Goal: Check status: Check status

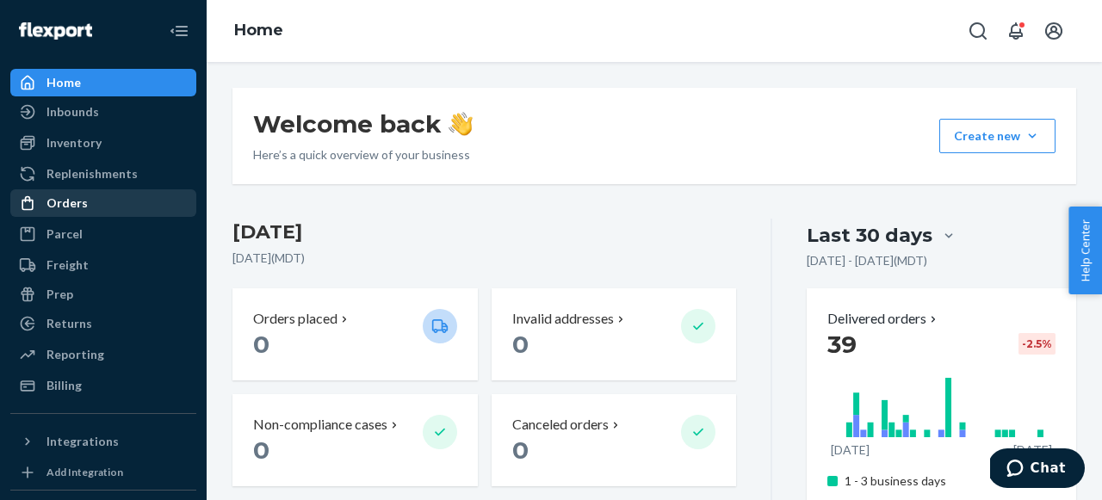
click at [115, 208] on div "Orders" at bounding box center [103, 203] width 183 height 24
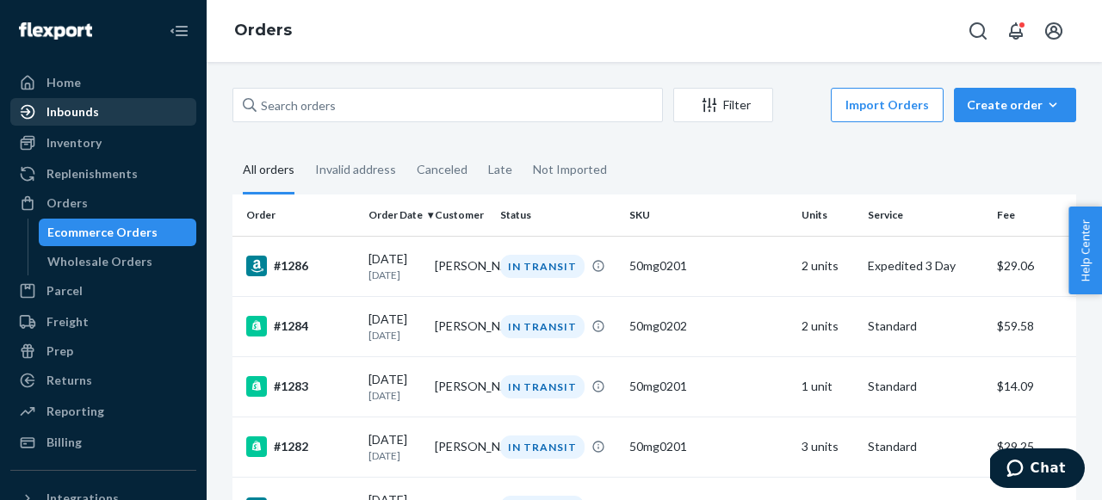
click at [121, 117] on div "Inbounds" at bounding box center [103, 112] width 183 height 24
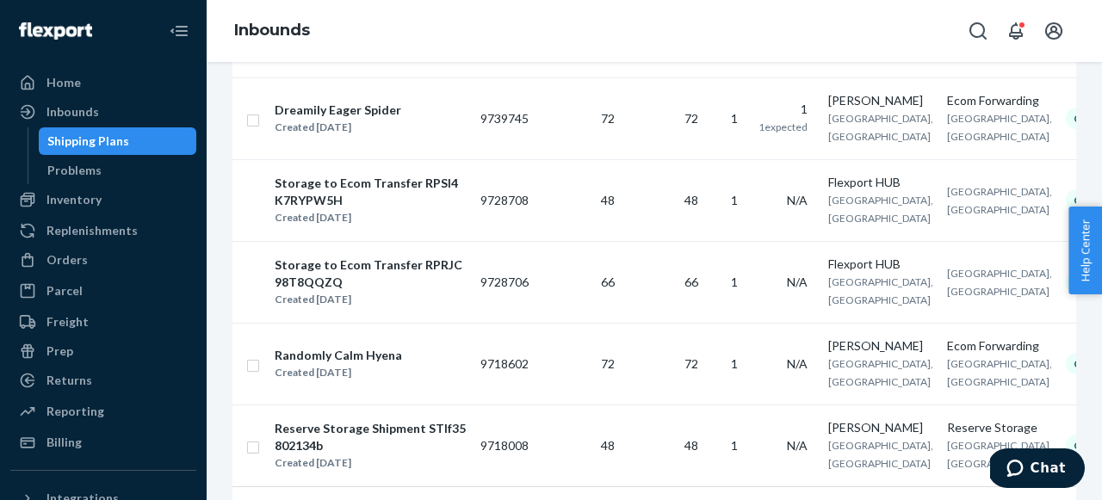
scroll to position [2131, 0]
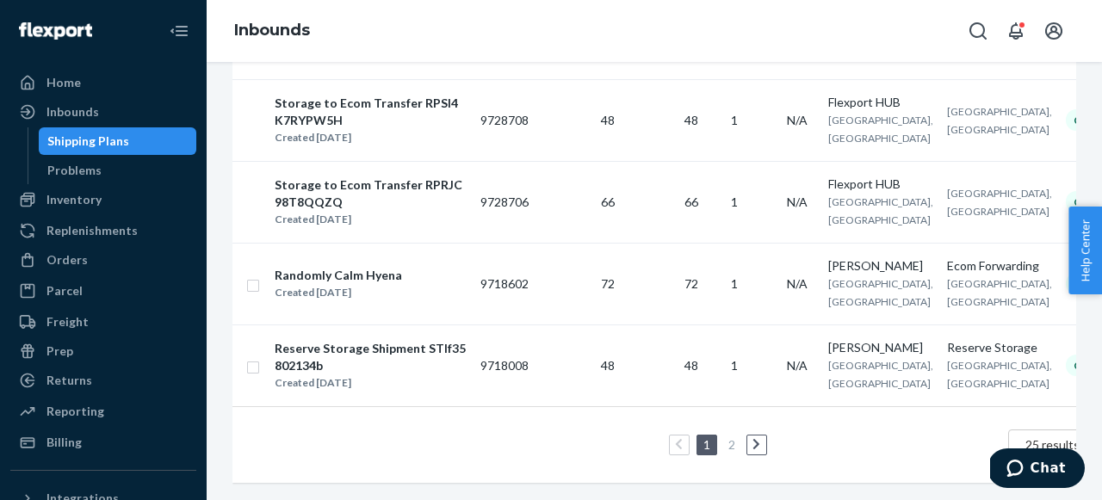
click at [711, 442] on ul "1 2" at bounding box center [701, 445] width 140 height 21
click at [725, 442] on link "2" at bounding box center [732, 444] width 14 height 15
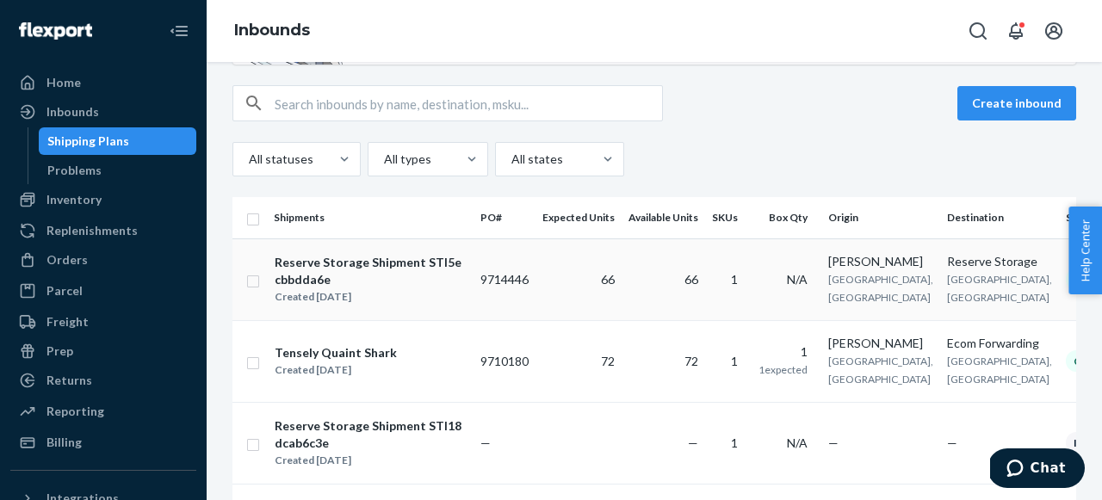
scroll to position [572, 0]
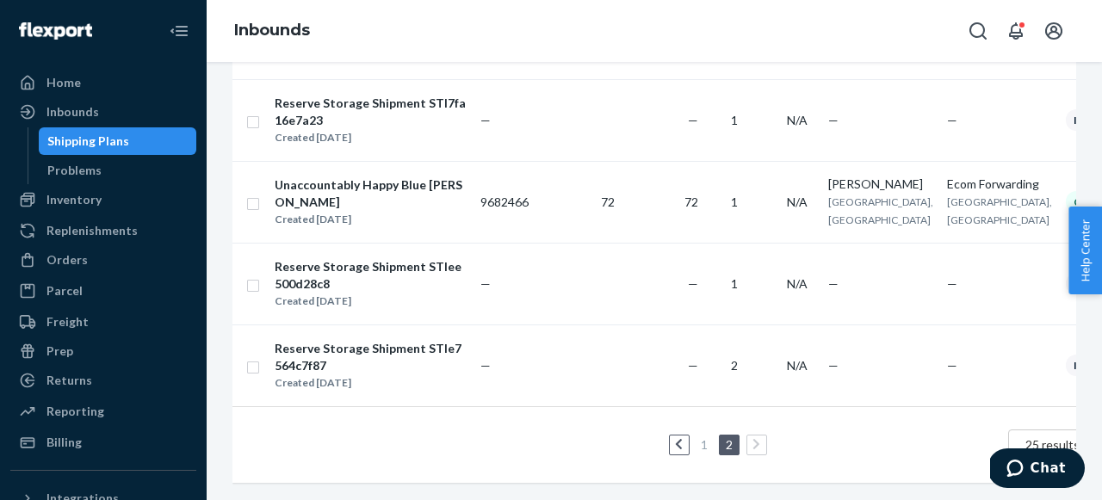
click at [698, 439] on link "1" at bounding box center [705, 444] width 14 height 15
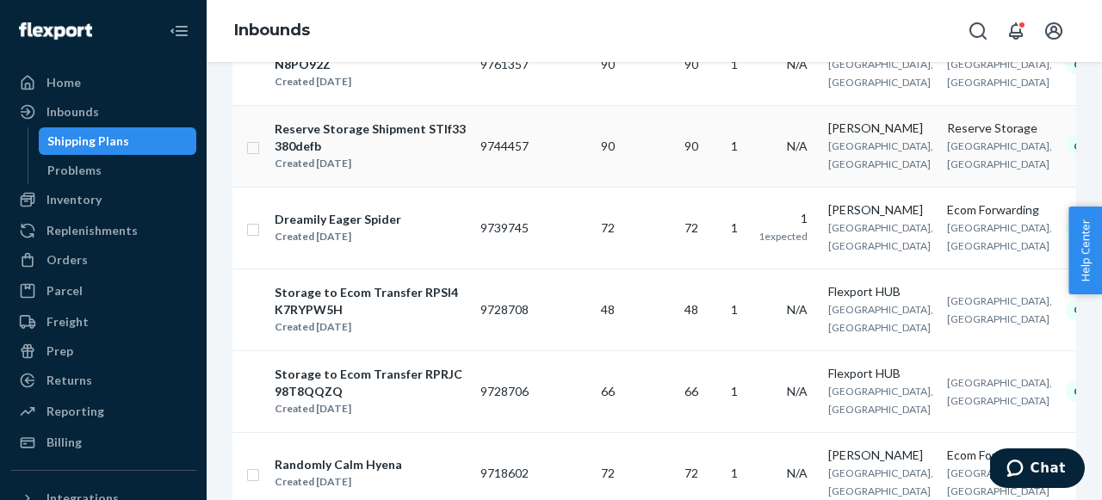
scroll to position [2131, 0]
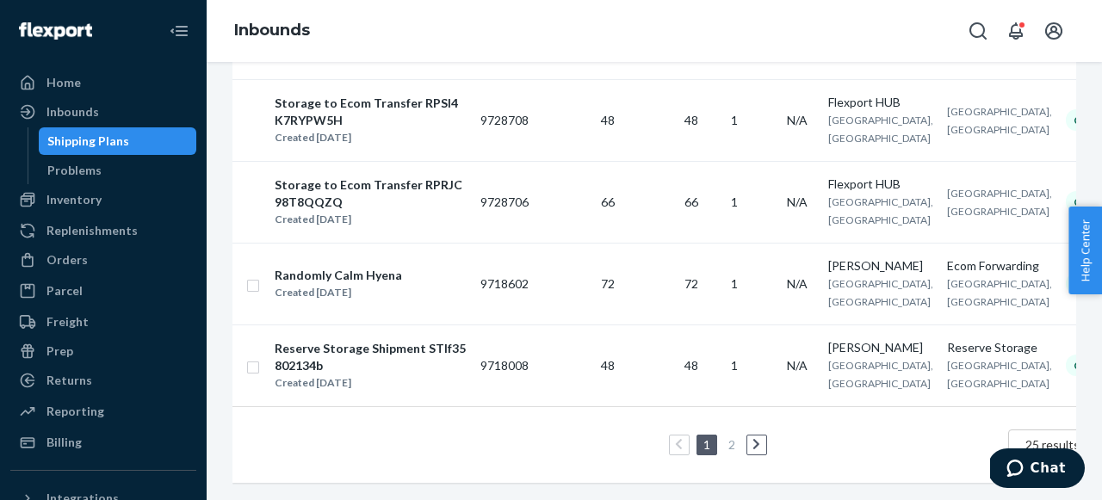
click at [725, 445] on link "2" at bounding box center [732, 444] width 14 height 15
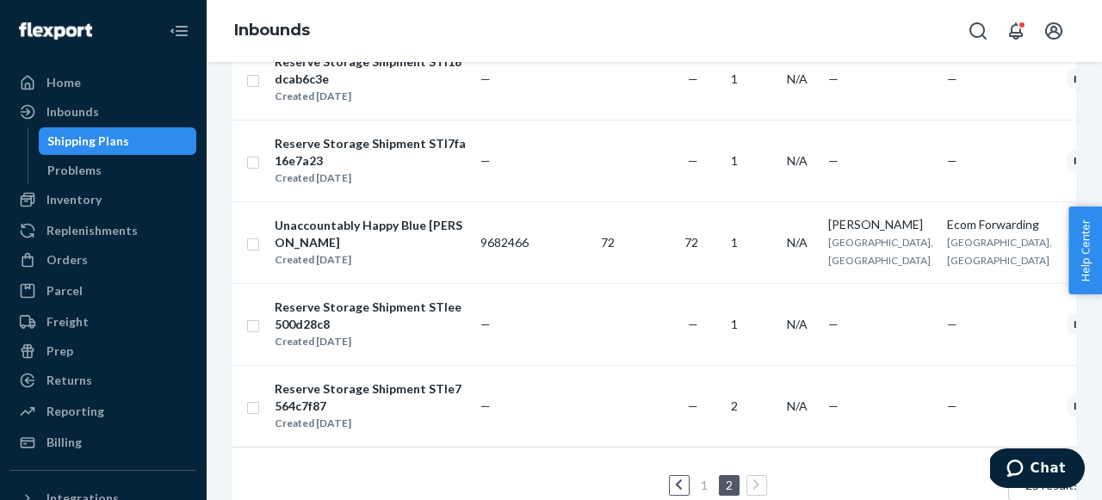
scroll to position [572, 0]
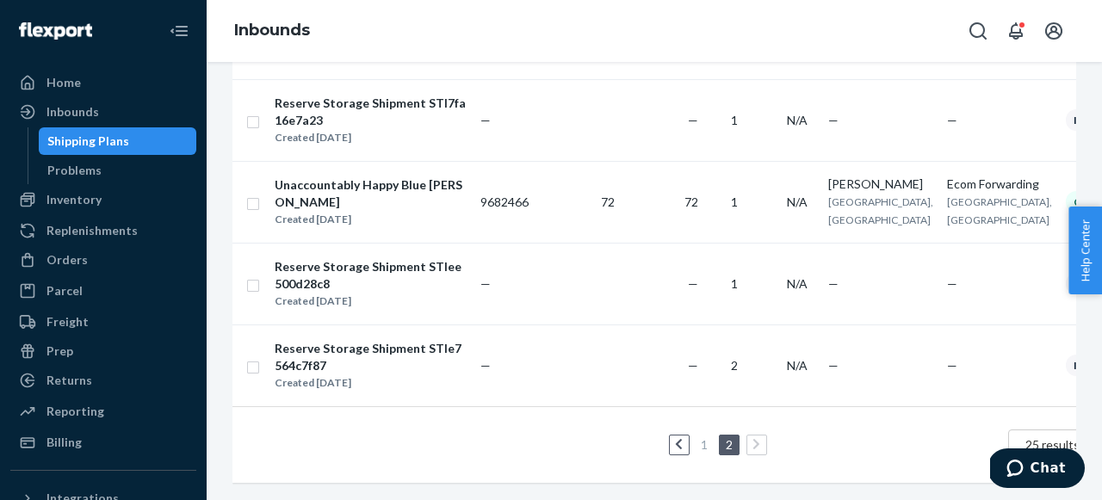
click at [698, 440] on link "1" at bounding box center [705, 444] width 14 height 15
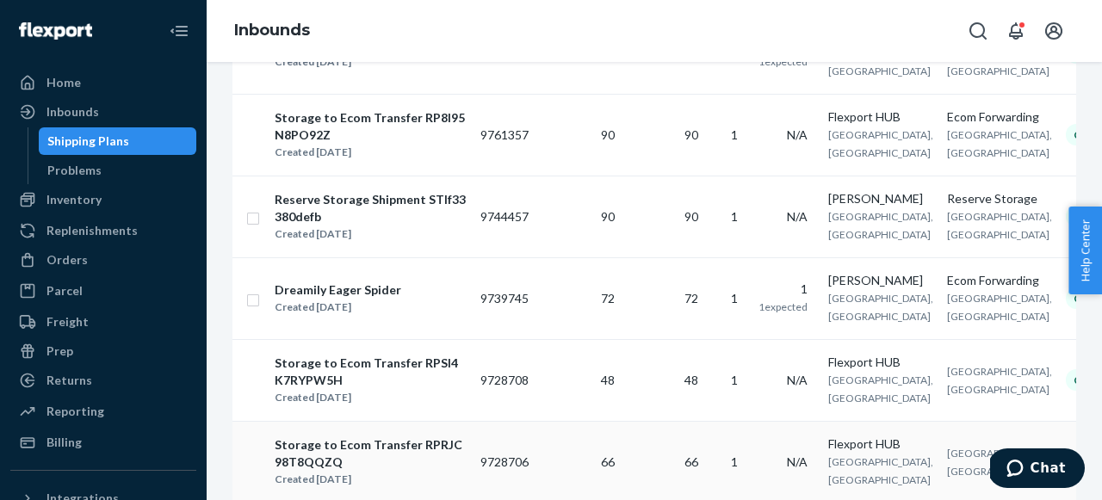
scroll to position [1749, 0]
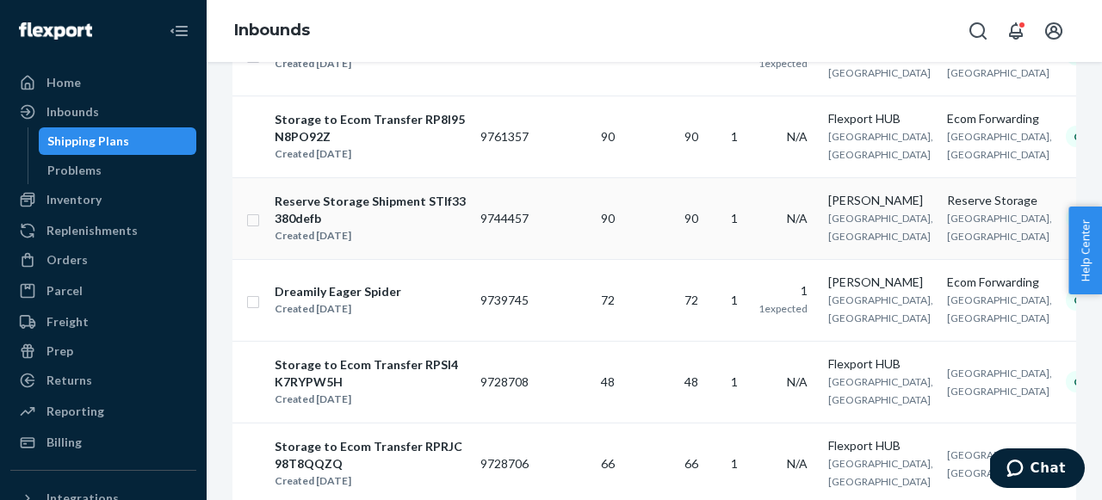
click at [410, 227] on div "Reserve Storage Shipment STIf33380defb" at bounding box center [370, 210] width 191 height 34
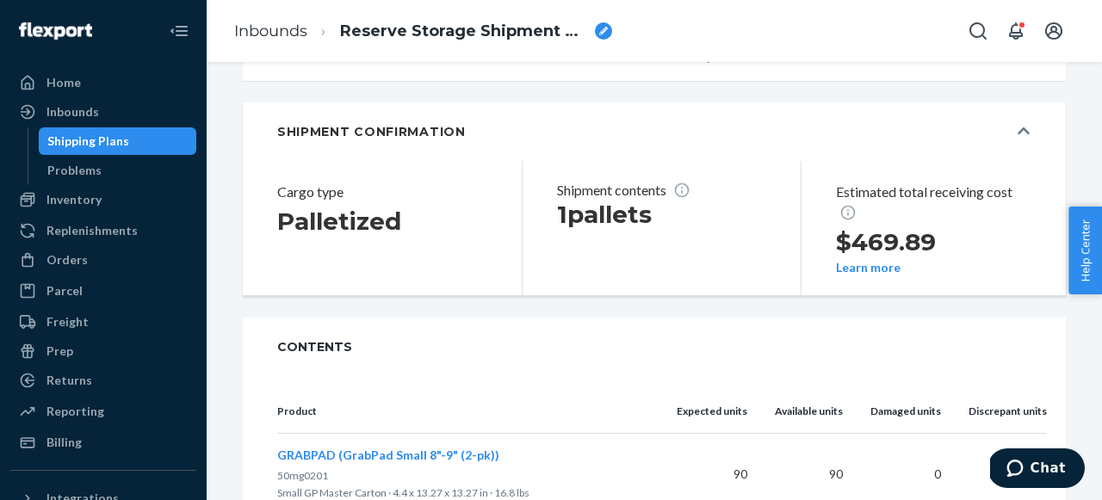
scroll to position [322, 0]
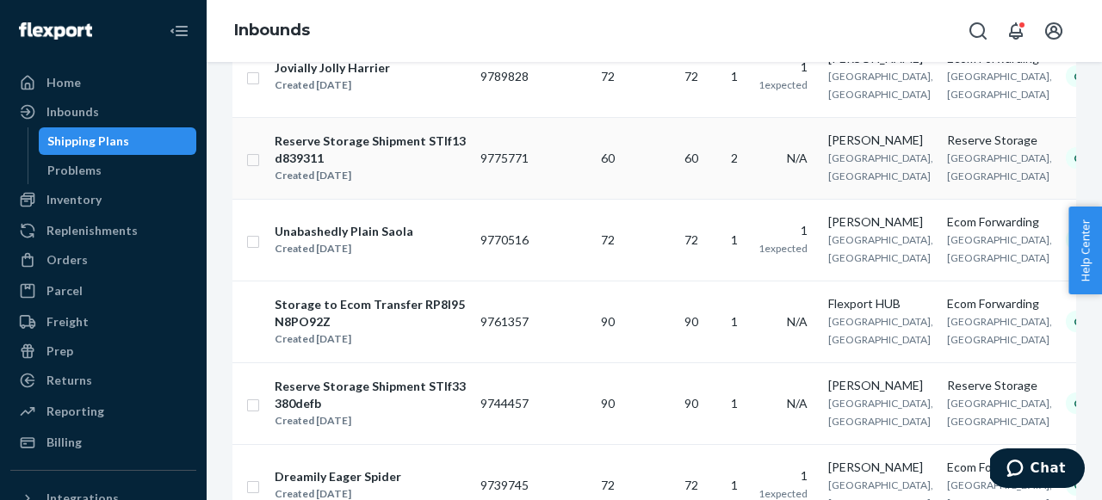
scroll to position [1516, 0]
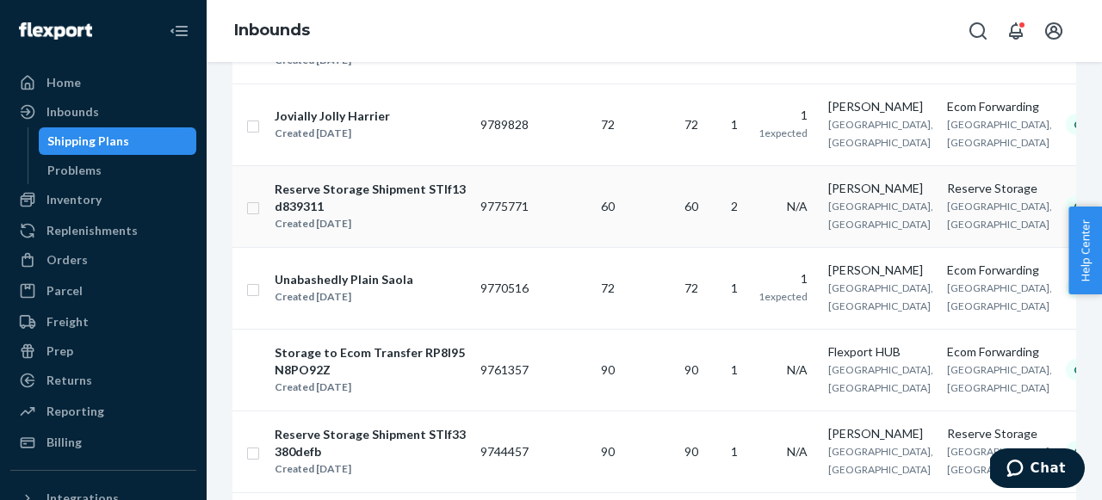
click at [433, 215] on div "Reserve Storage Shipment STIf13d839311" at bounding box center [370, 198] width 191 height 34
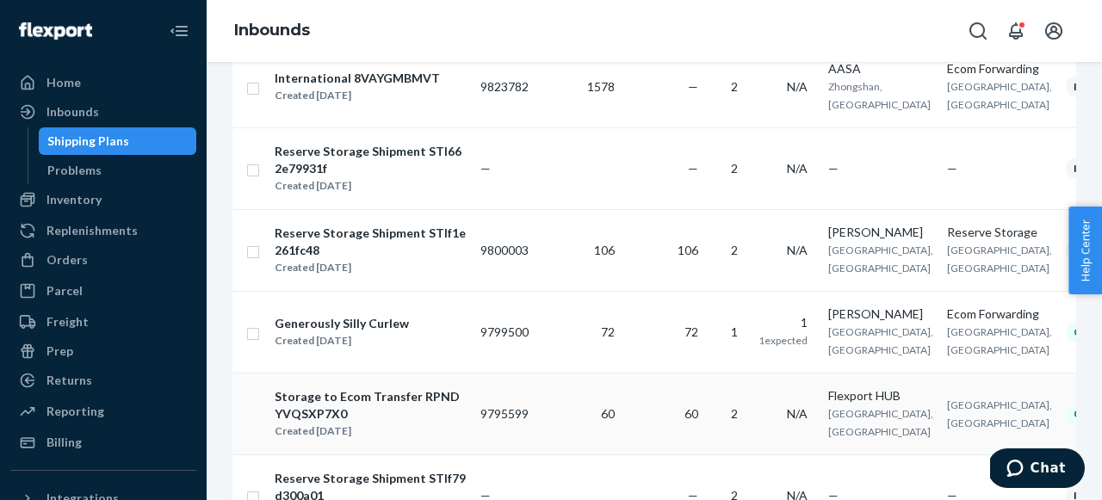
scroll to position [1062, 0]
click at [437, 277] on div "Created [DATE]" at bounding box center [370, 268] width 191 height 17
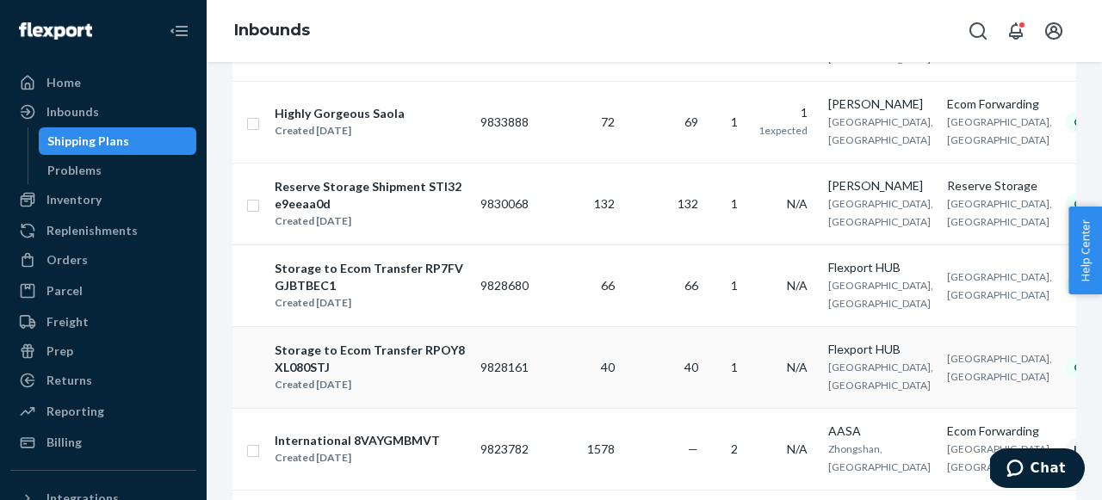
scroll to position [694, 0]
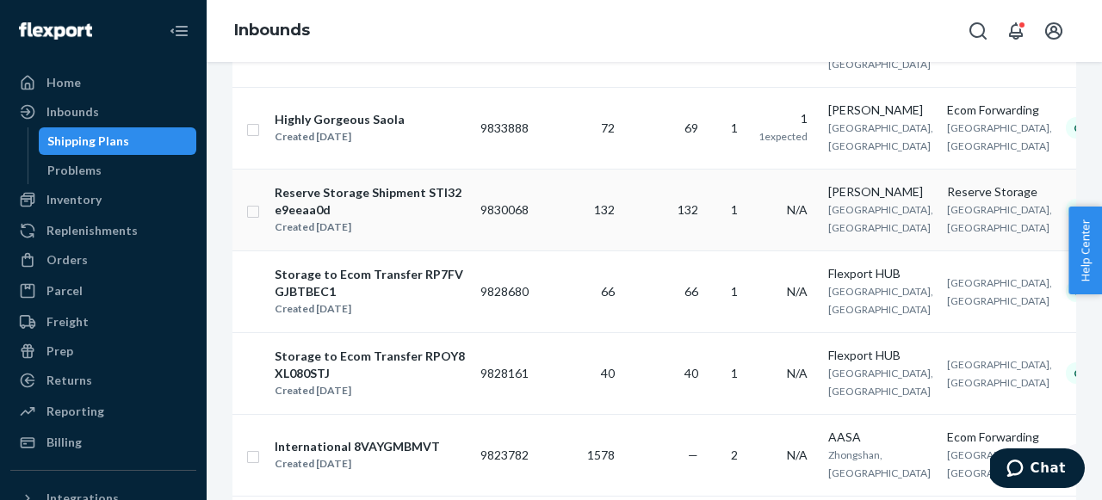
click at [432, 236] on div "Created [DATE]" at bounding box center [370, 227] width 191 height 17
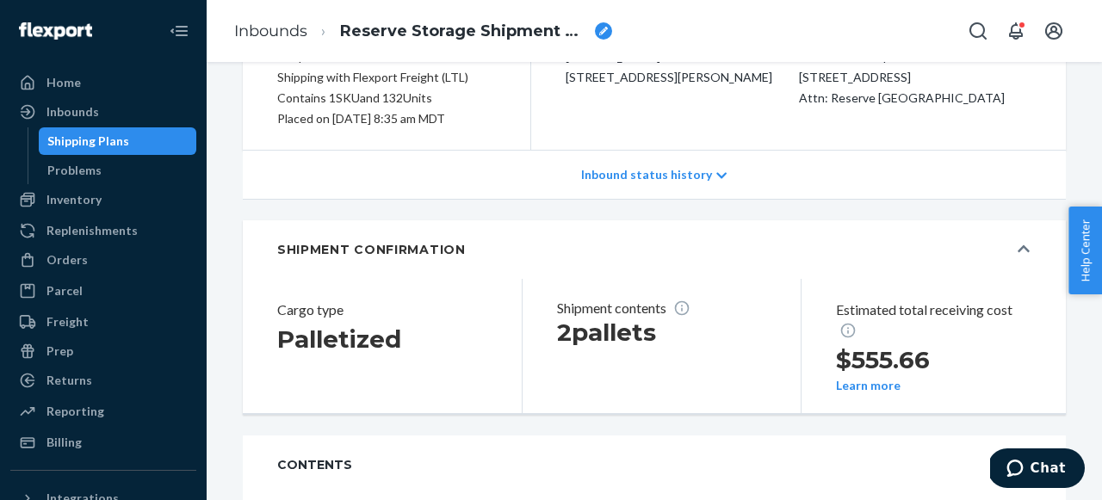
scroll to position [5, 0]
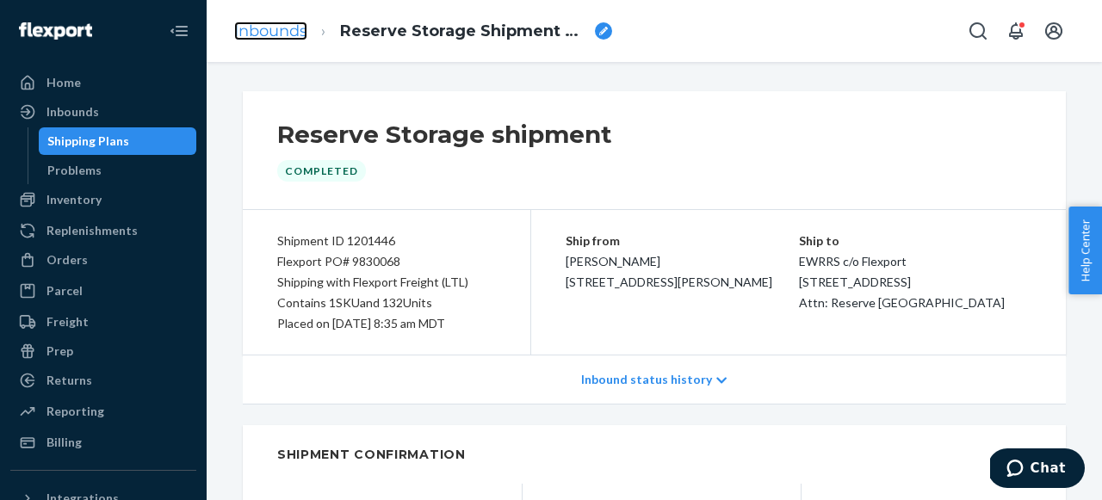
click at [275, 22] on link "Inbounds" at bounding box center [270, 31] width 73 height 19
